Goal: Transaction & Acquisition: Book appointment/travel/reservation

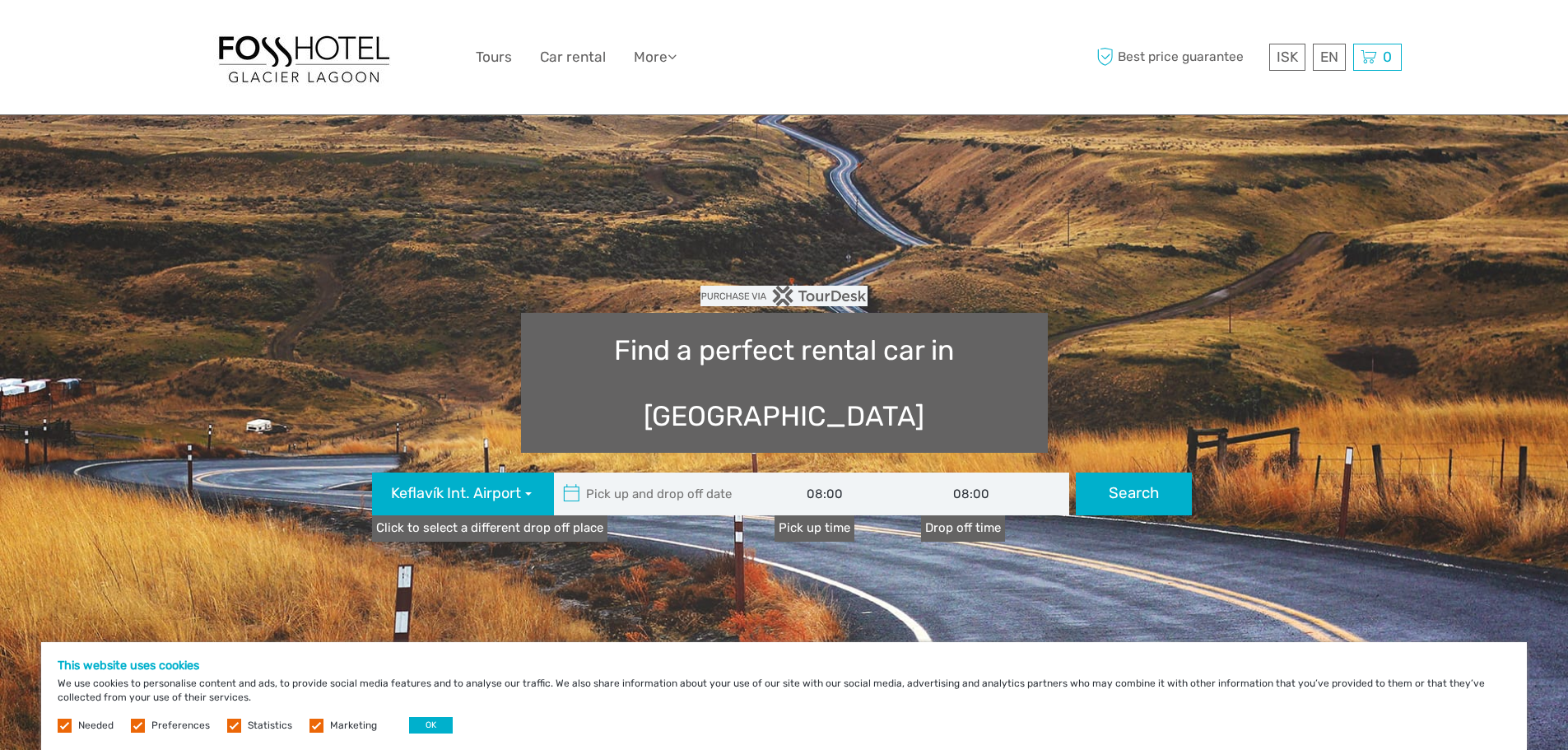
type input "[DATE]"
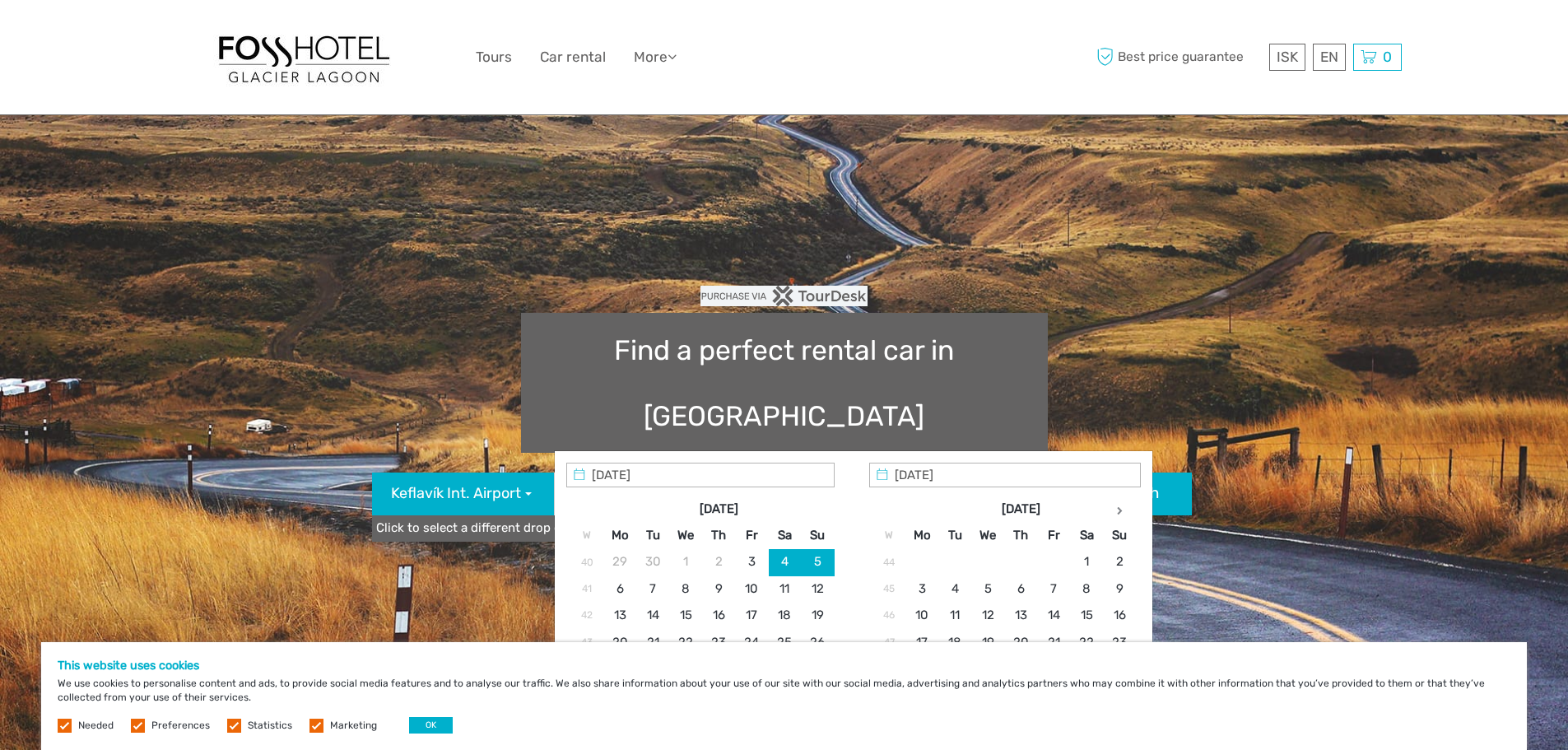
click at [665, 473] on input "text" at bounding box center [665, 495] width 223 height 43
type input "[DATE] - [DATE]"
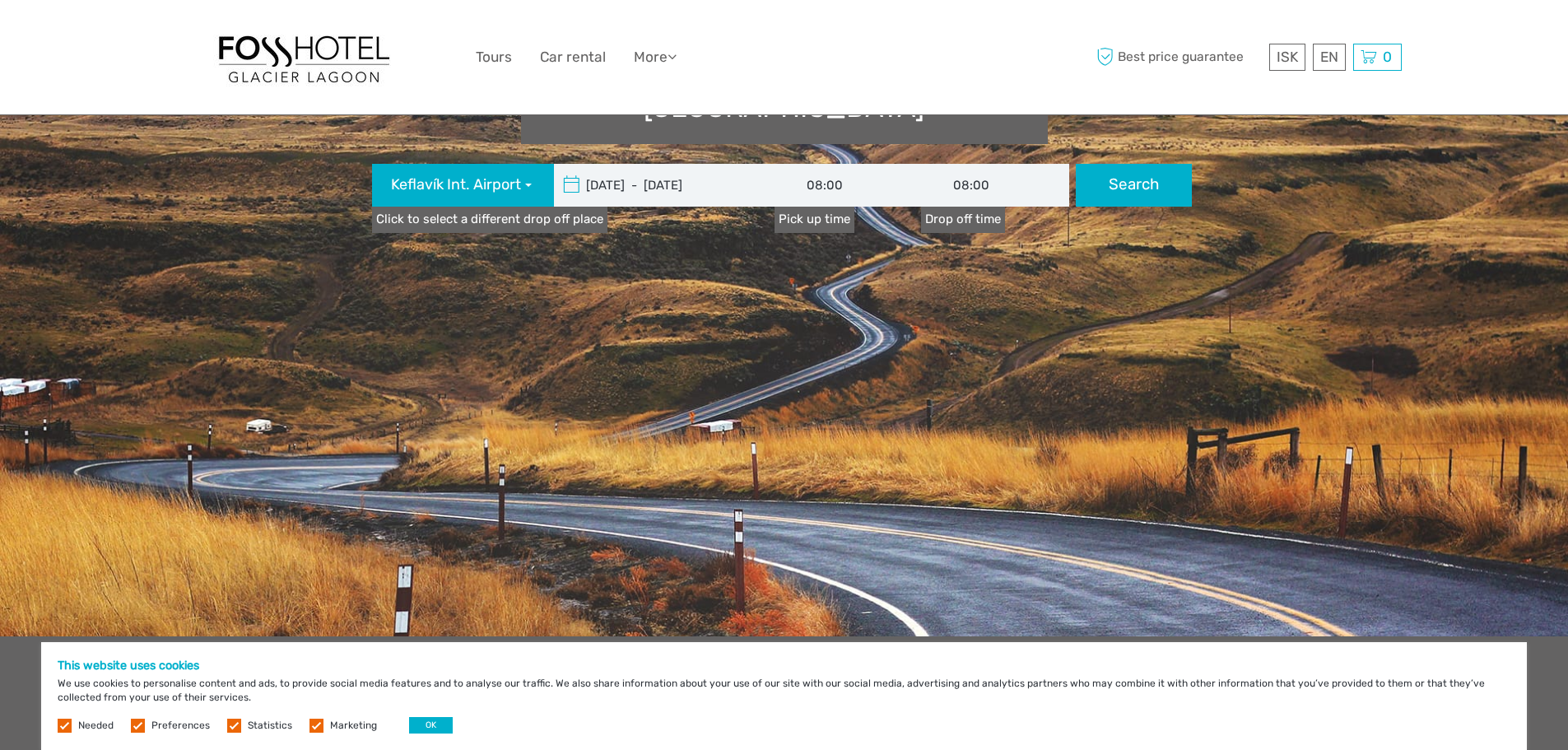
scroll to position [307, 0]
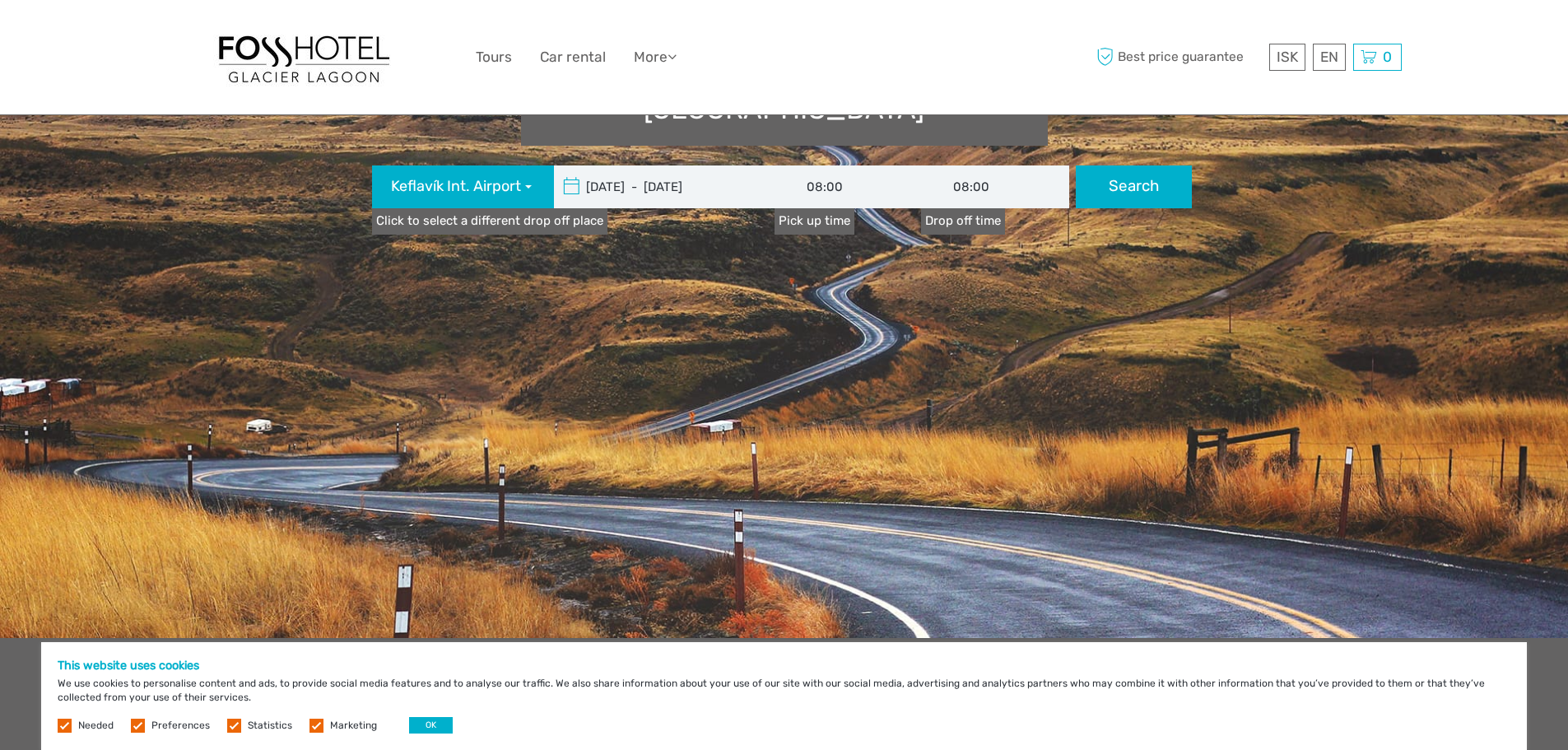
click at [650, 166] on input "[DATE] - [DATE]" at bounding box center [665, 187] width 223 height 43
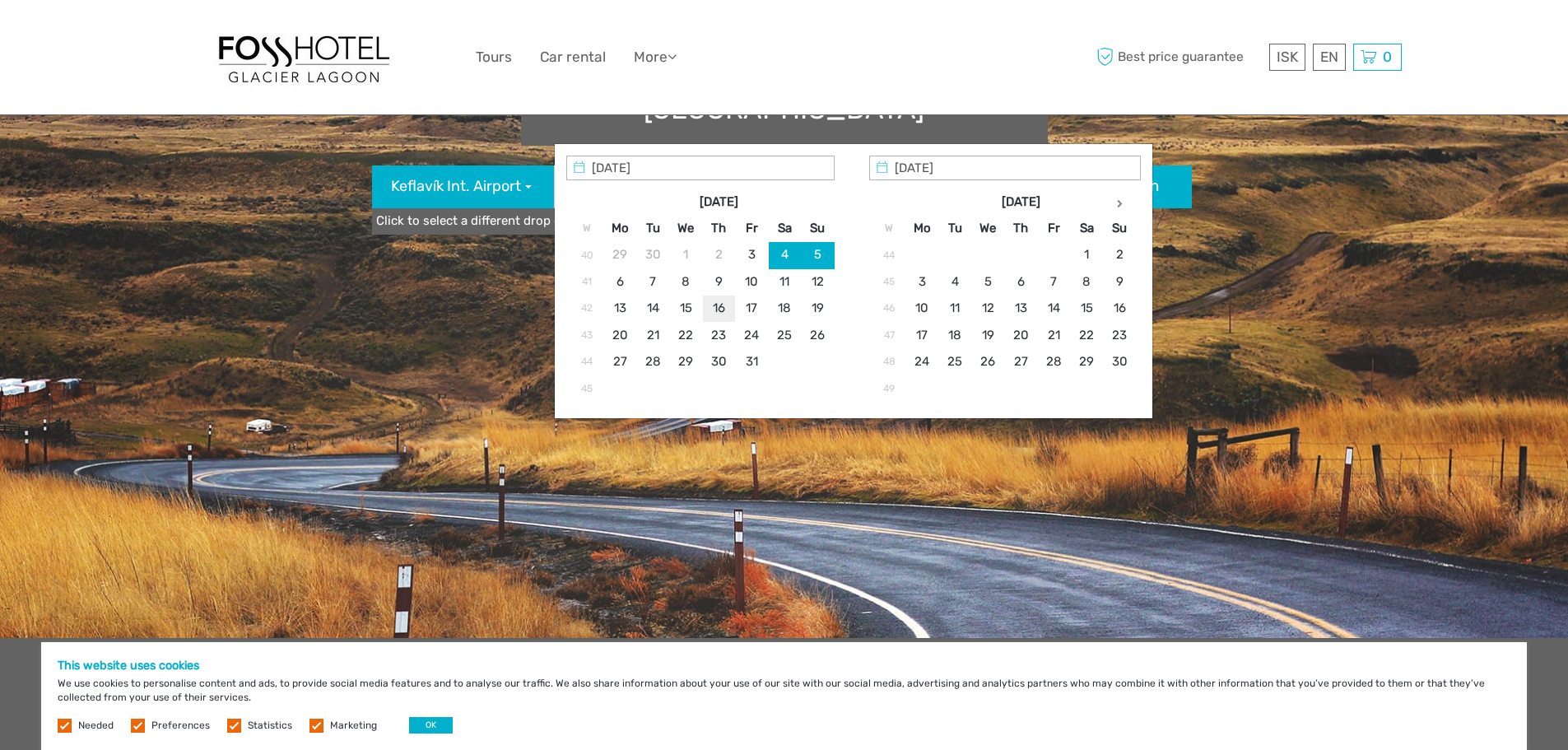
type input "[DATE]"
type input "[DATE] - [DATE]"
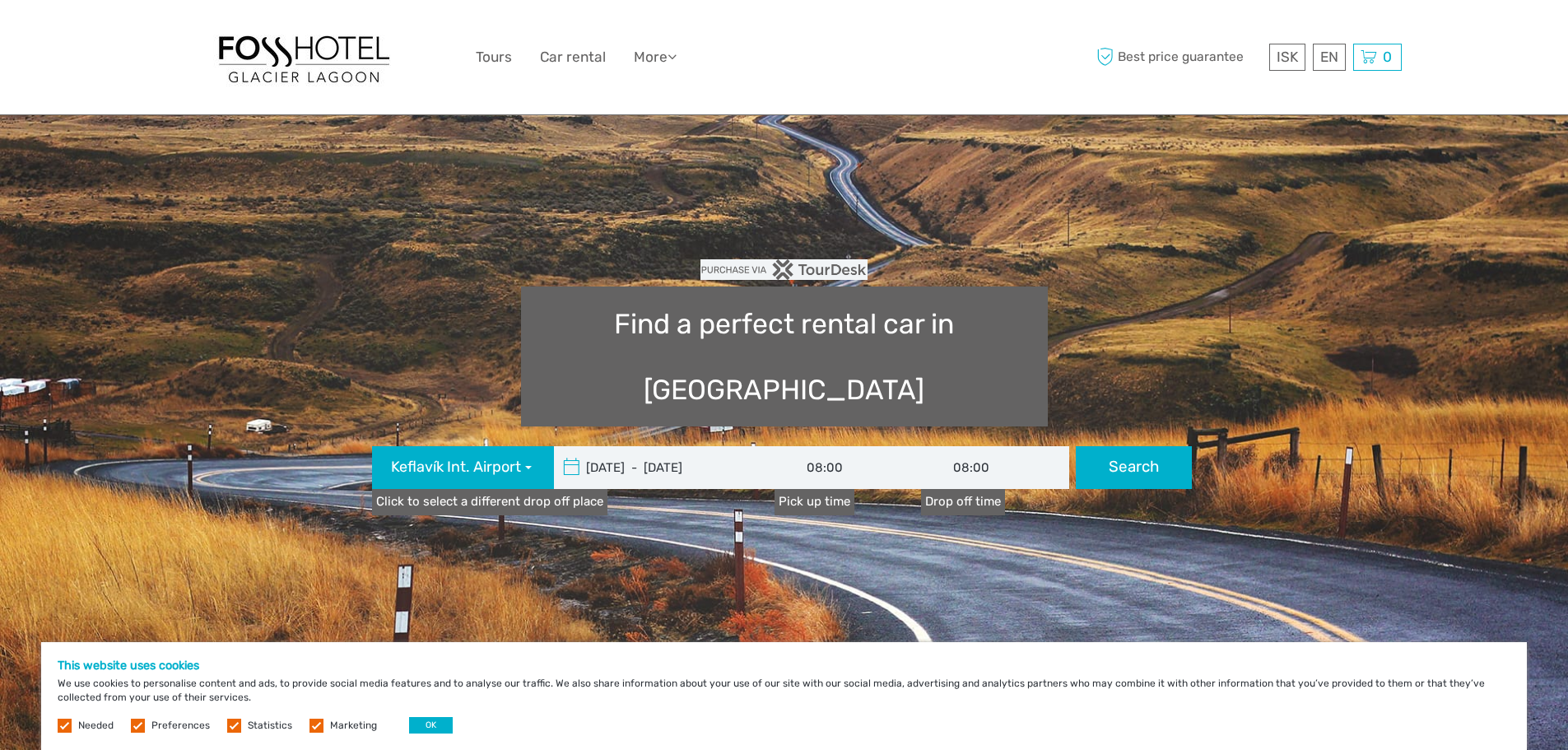
scroll to position [21, 0]
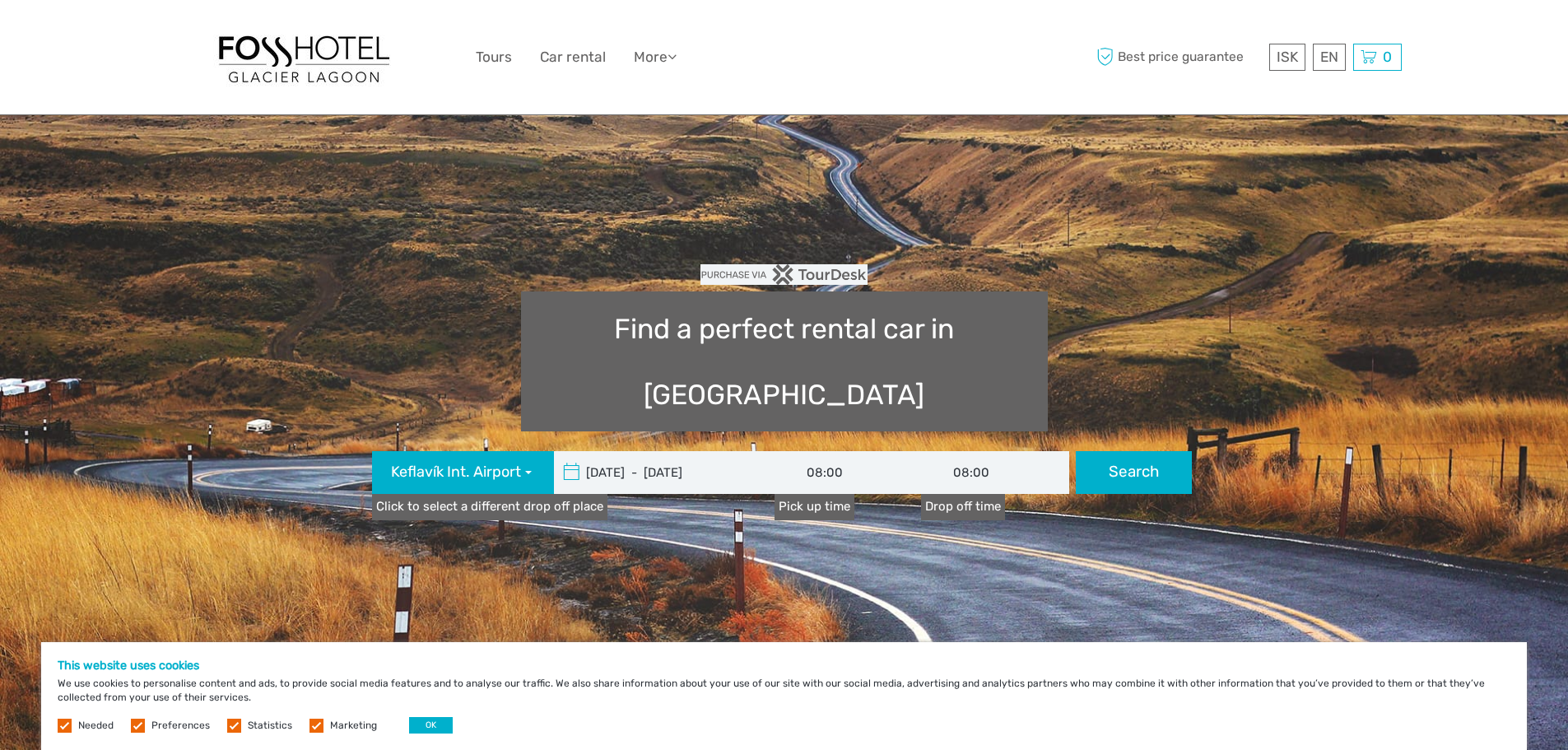
click at [862, 452] on input "08:00" at bounding box center [848, 473] width 148 height 43
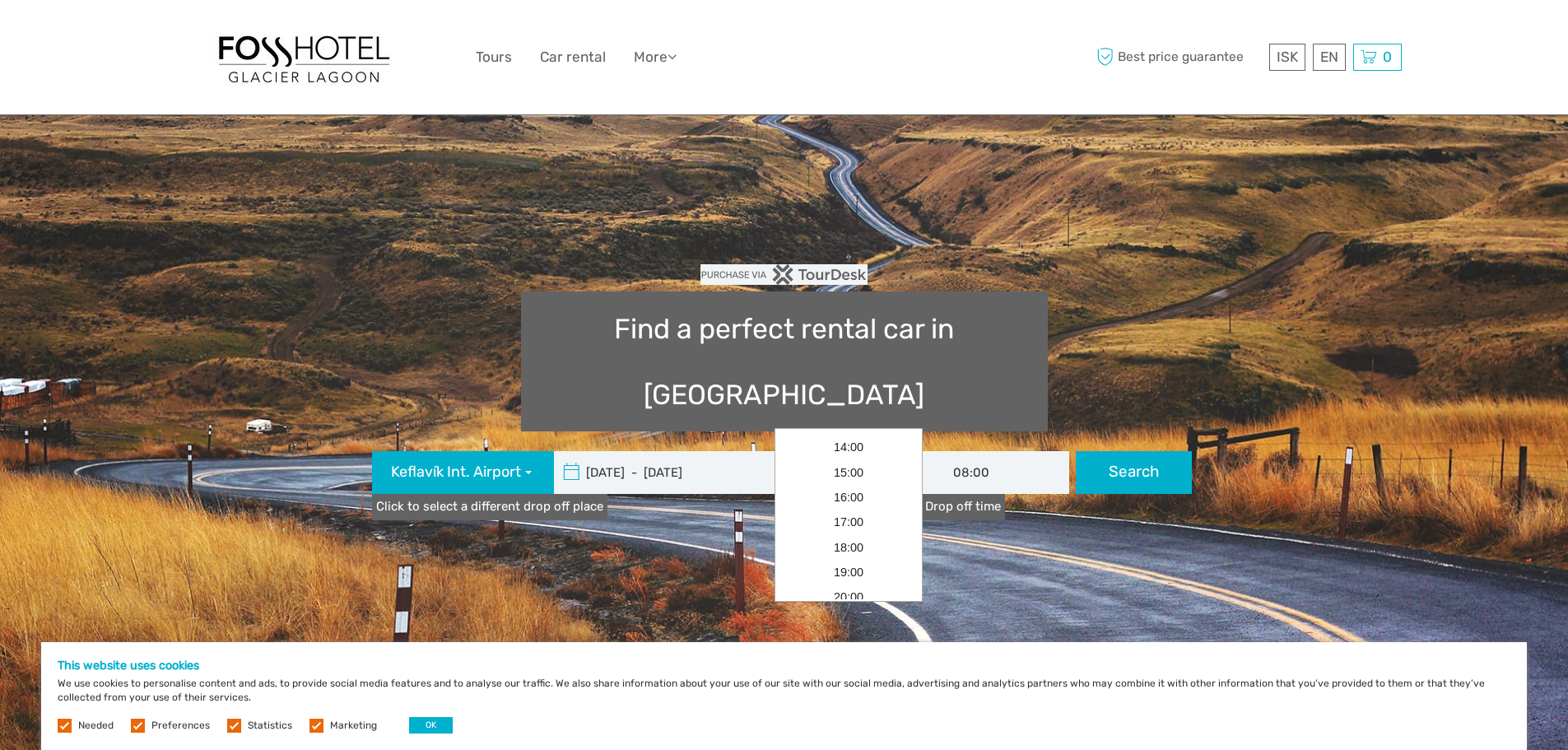
scroll to position [430, 0]
click at [864, 589] on link "23:00" at bounding box center [849, 587] width 142 height 25
type input "23:00"
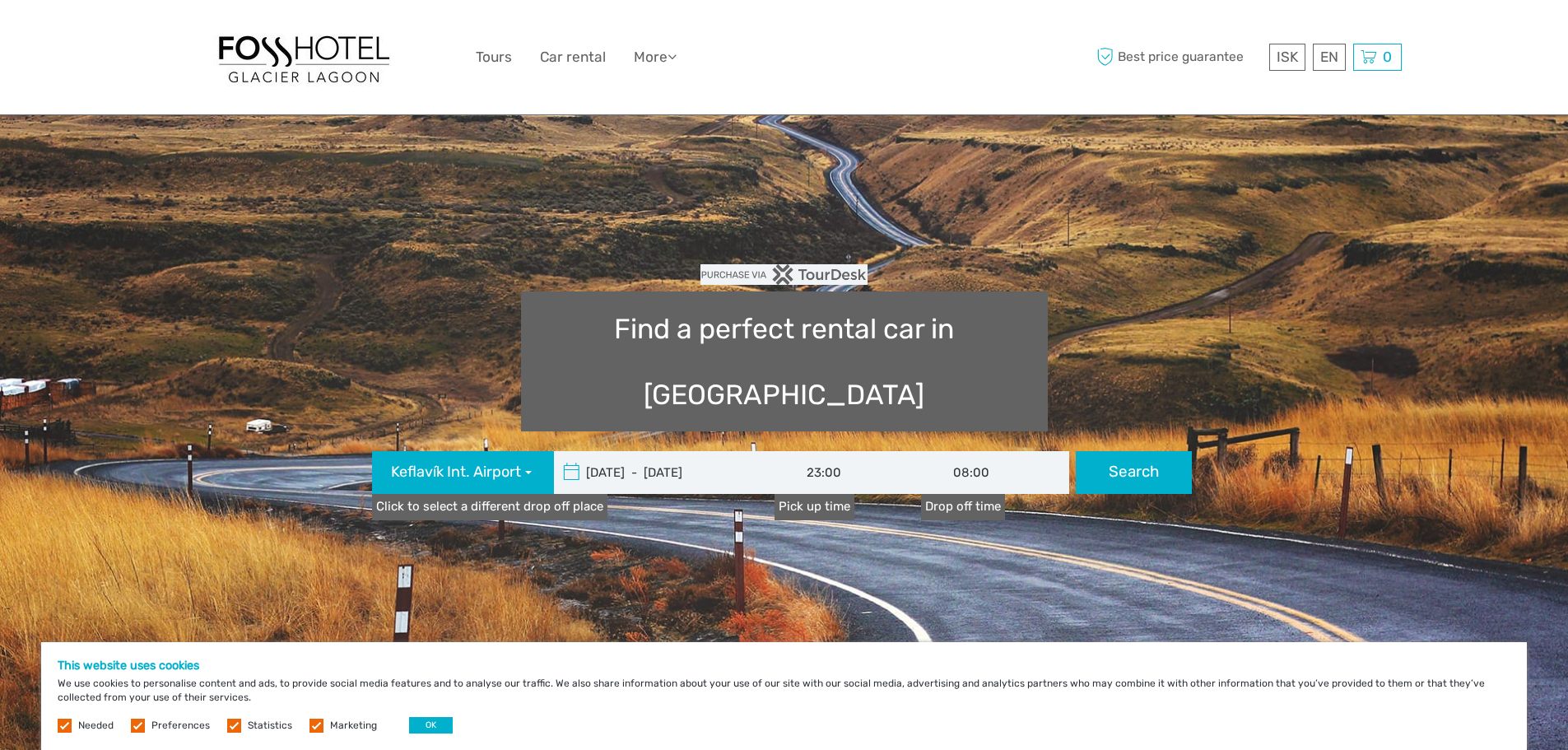
scroll to position [312, 0]
click at [994, 452] on input "08:00" at bounding box center [994, 473] width 148 height 43
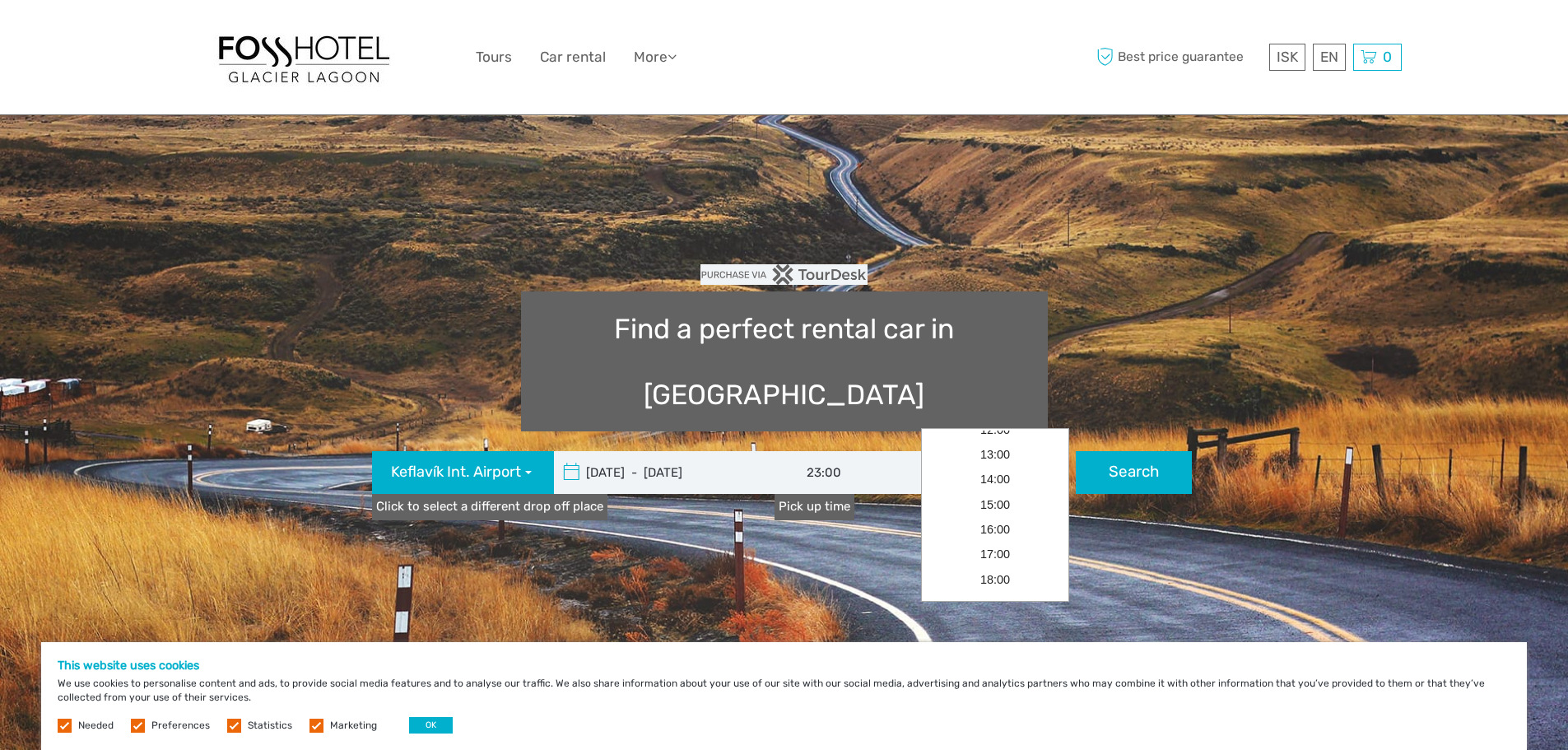
scroll to position [430, 0]
click at [1006, 583] on link "23:00" at bounding box center [995, 587] width 142 height 25
type input "23:00"
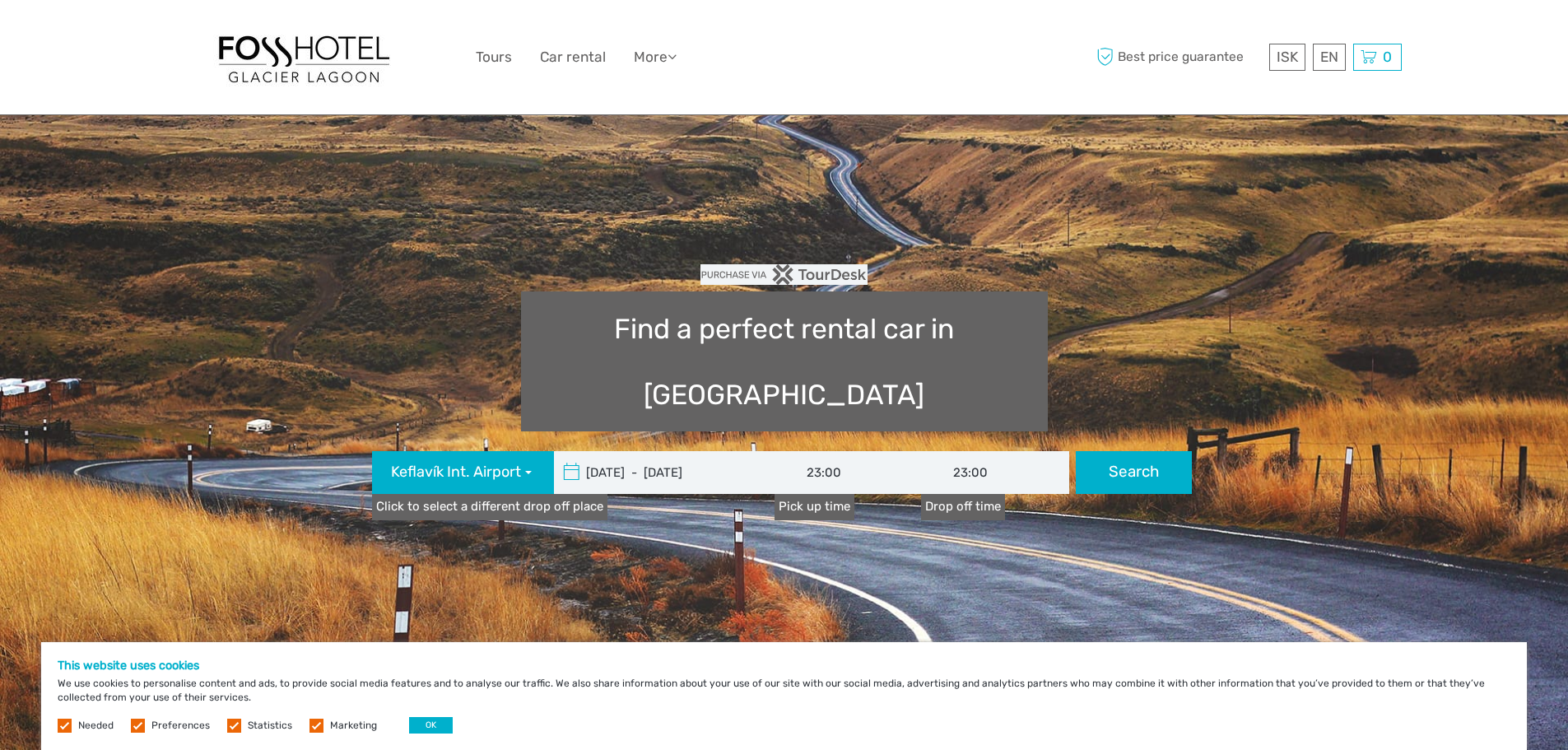
click at [1148, 452] on button "Search" at bounding box center [1134, 473] width 116 height 43
type input "[DATE] - [DATE]"
type input "23:00"
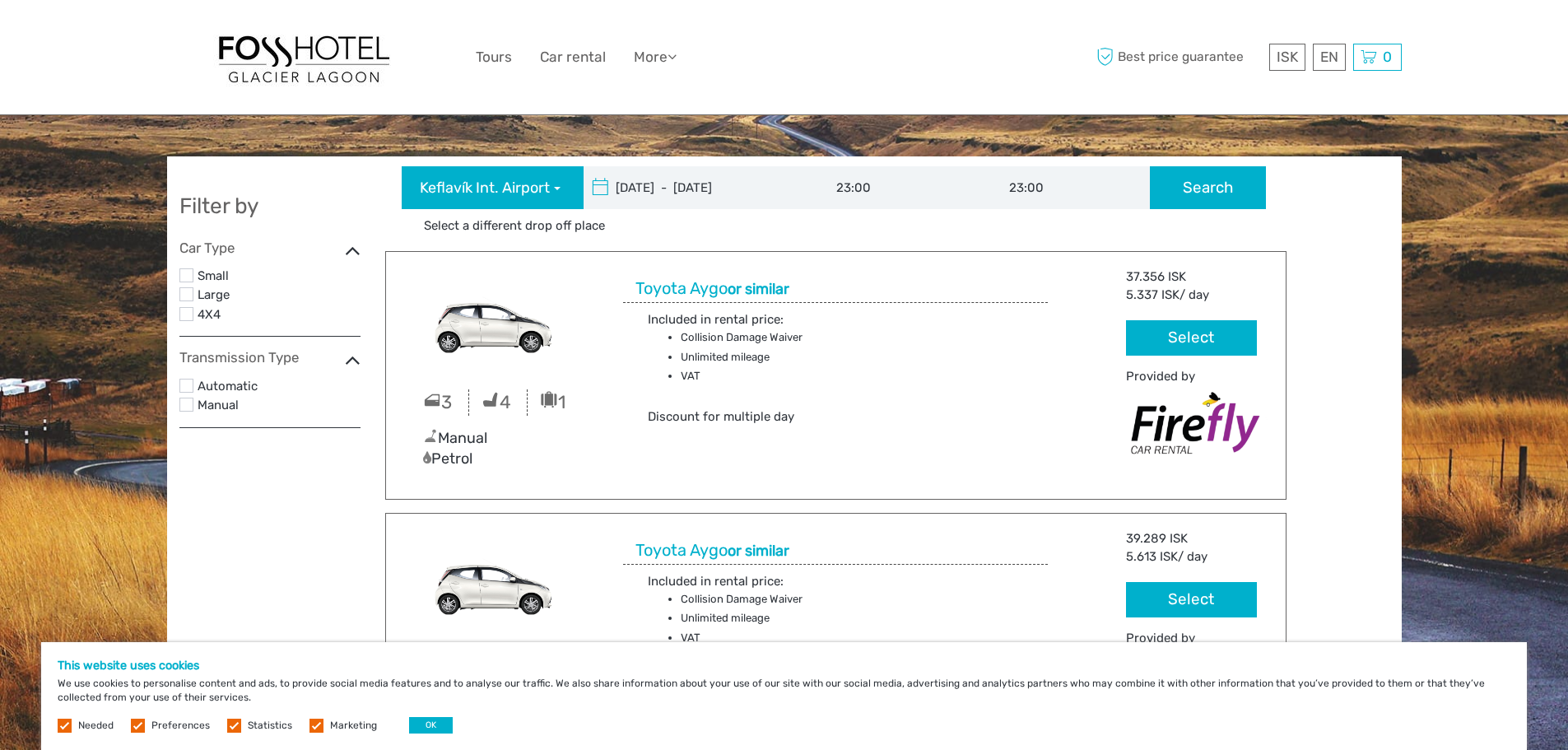
click at [195, 387] on div "Automatic" at bounding box center [270, 386] width 182 height 20
click at [188, 386] on label at bounding box center [186, 386] width 14 height 14
click at [0, 0] on input "checkbox" at bounding box center [0, 0] width 0 height 0
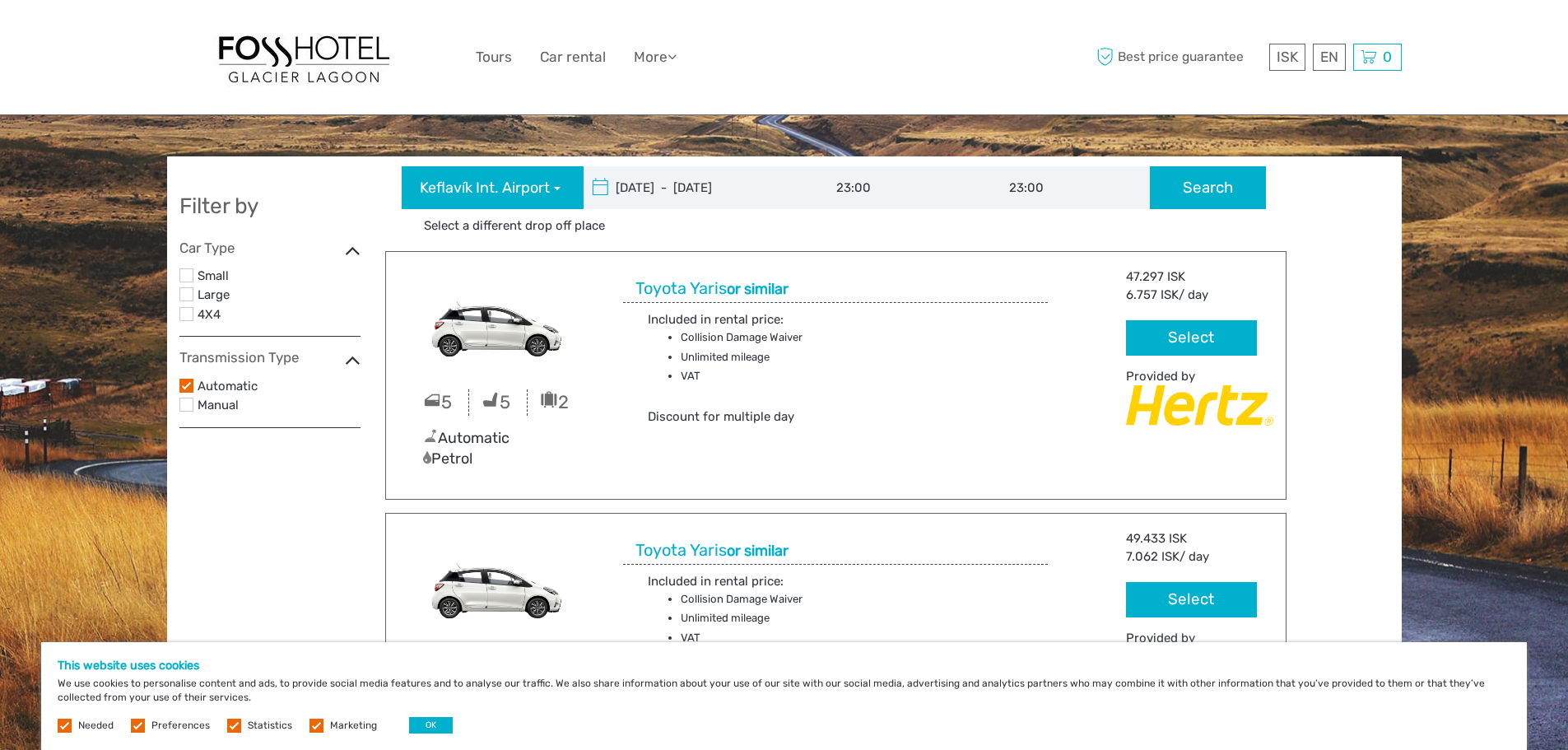
click at [185, 313] on label at bounding box center [186, 314] width 14 height 14
click at [0, 0] on input "checkbox" at bounding box center [0, 0] width 0 height 0
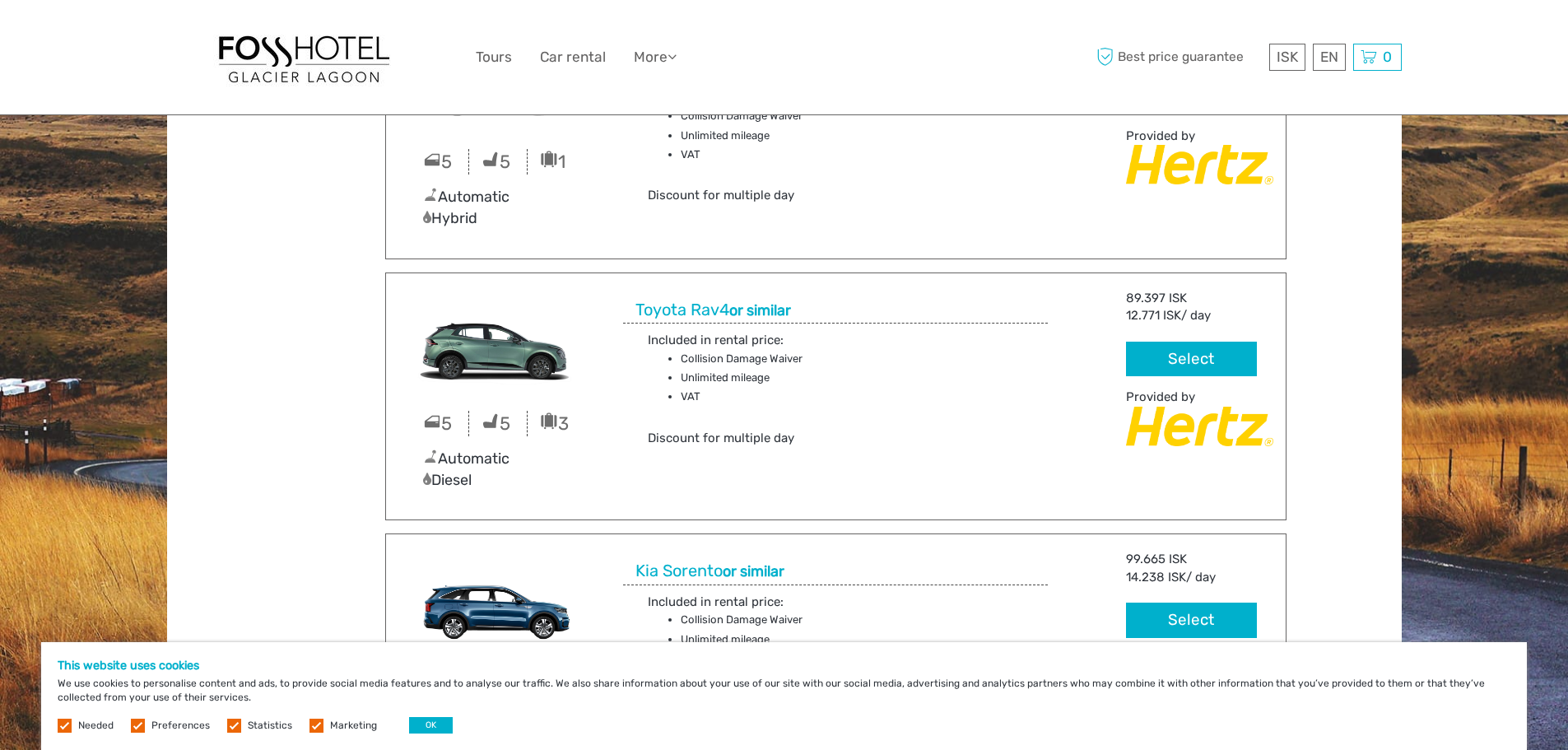
scroll to position [567, 0]
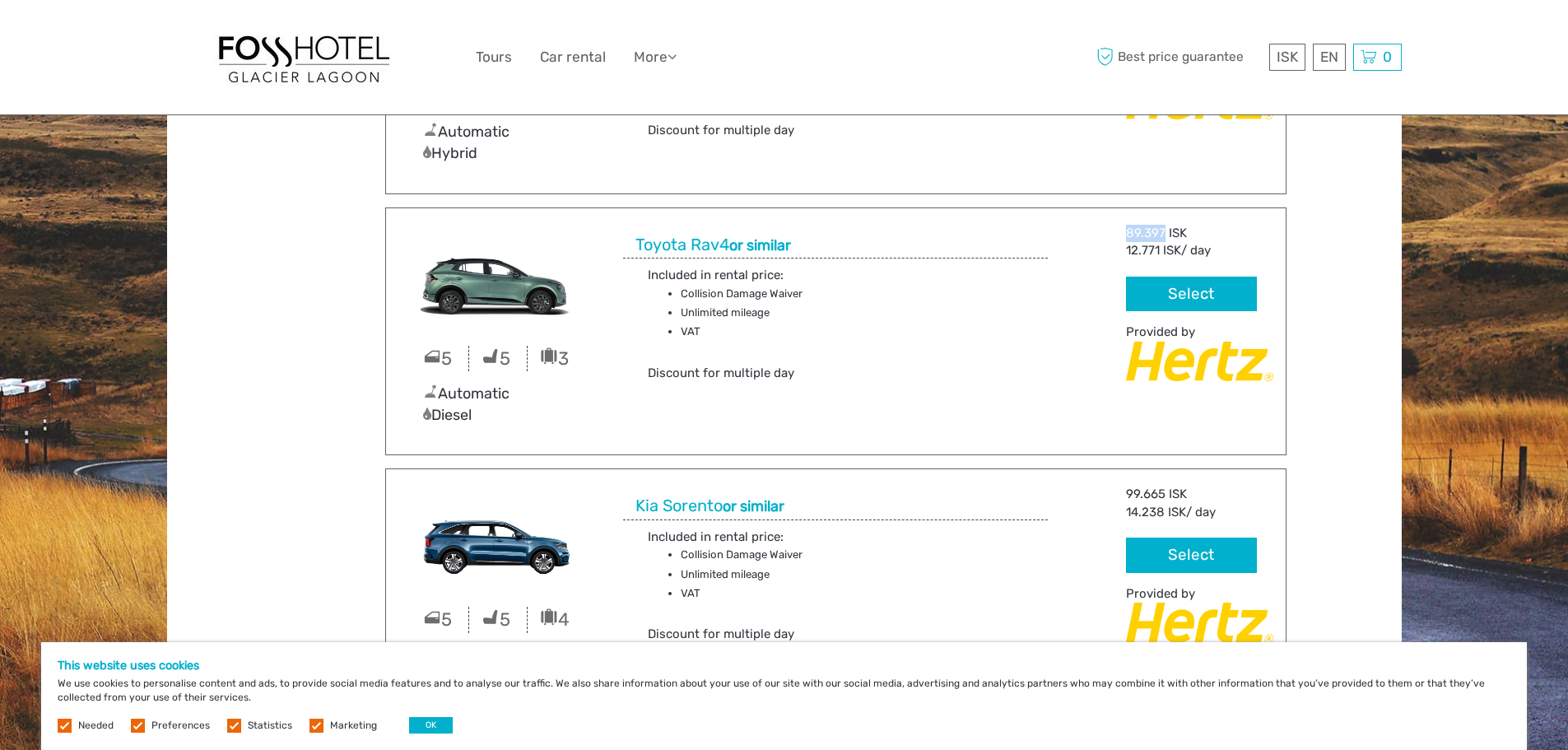
drag, startPoint x: 1133, startPoint y: 231, endPoint x: 1163, endPoint y: 223, distance: 31.0
click at [1163, 223] on div "5 5 3 Automatic Diesel Toyota Rav4 or similar Included in rental price: Collisi…" at bounding box center [836, 332] width 901 height 249
copy div "89.397"
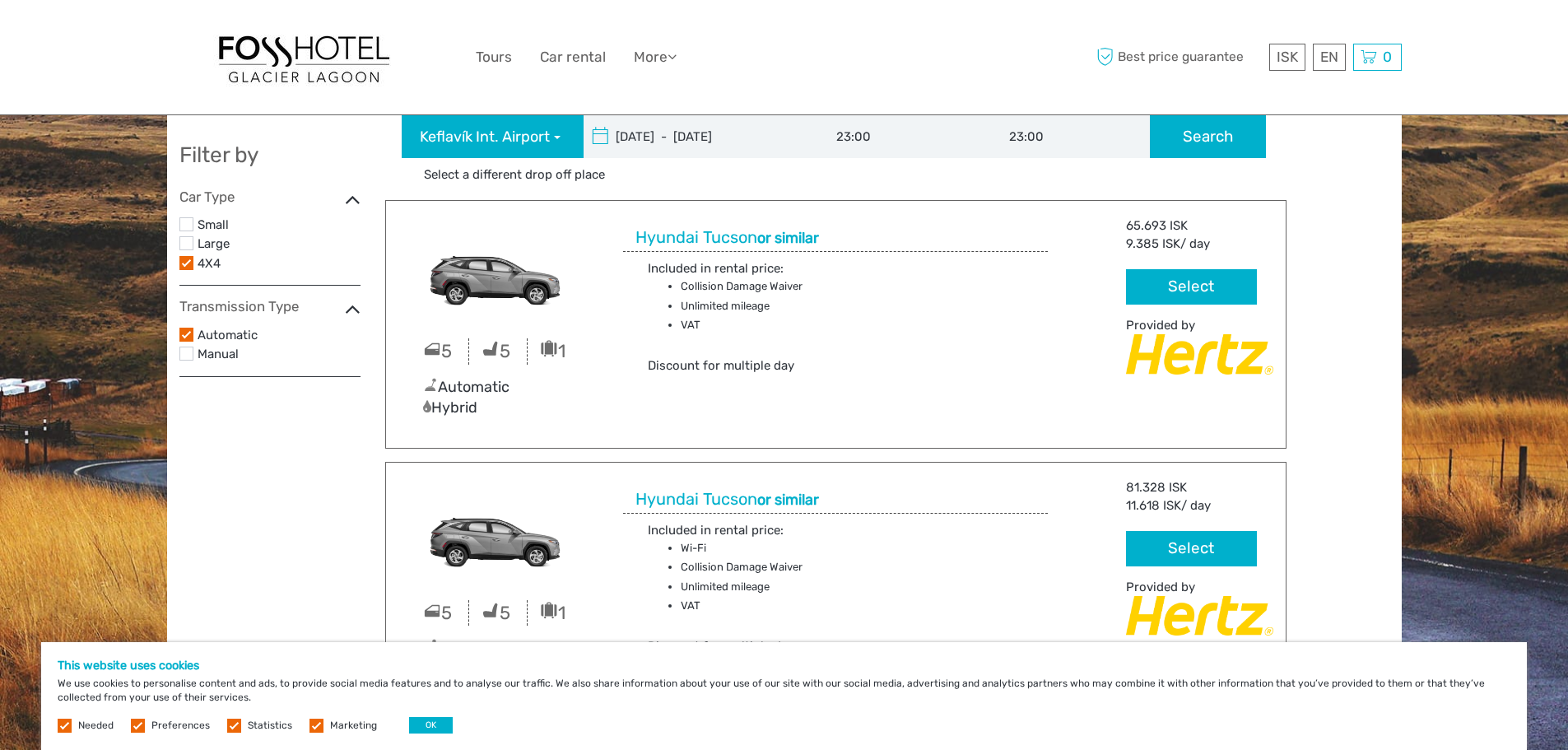
scroll to position [47, 0]
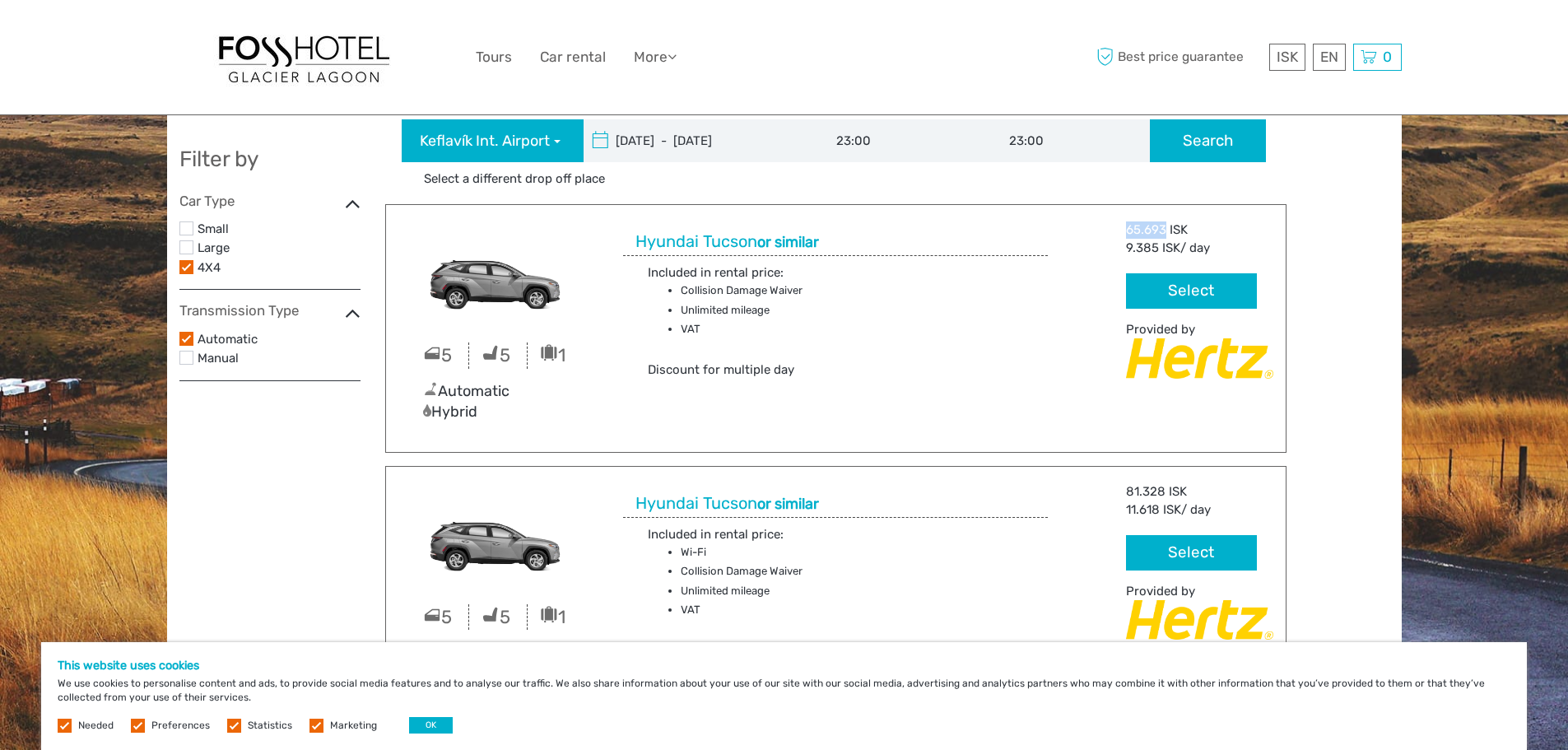
drag, startPoint x: 1129, startPoint y: 232, endPoint x: 1176, endPoint y: 302, distance: 84.3
click at [1167, 225] on div "65.693 ISK" at bounding box center [1199, 230] width 146 height 18
copy div "65.693"
